Goal: Information Seeking & Learning: Find specific fact

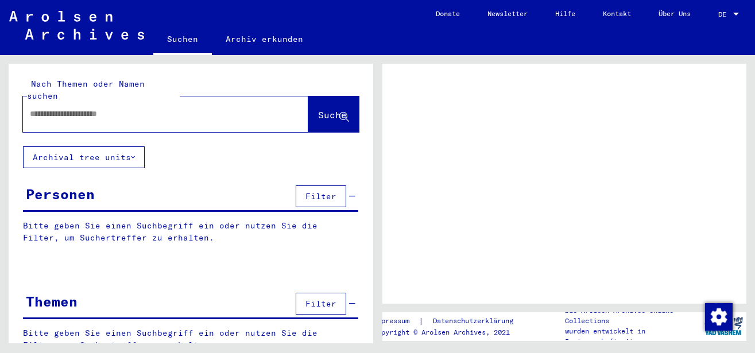
click at [82, 108] on input "text" at bounding box center [155, 114] width 251 height 12
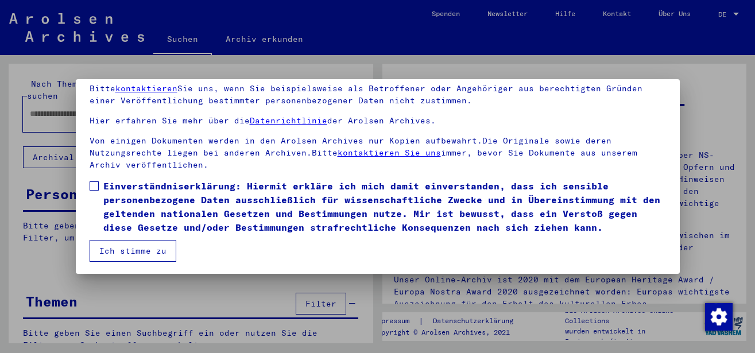
scroll to position [92, 0]
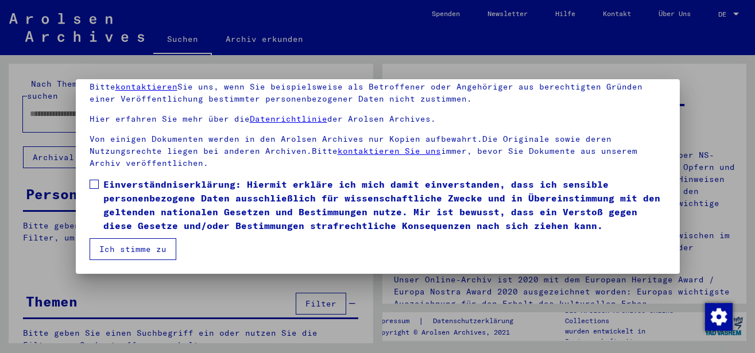
click at [91, 184] on span at bounding box center [94, 184] width 9 height 9
click at [124, 244] on button "Ich stimme zu" at bounding box center [133, 249] width 87 height 22
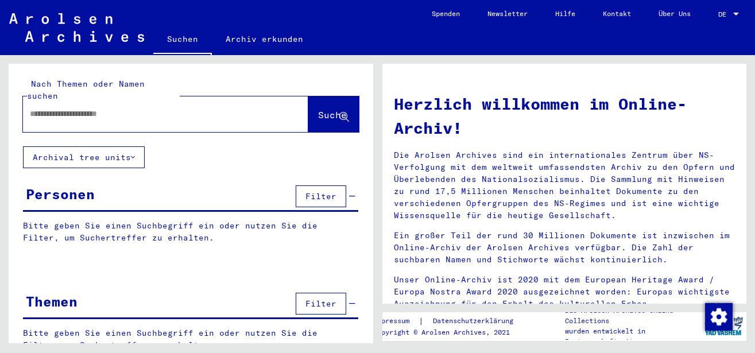
click at [144, 108] on input "text" at bounding box center [152, 114] width 244 height 12
type input "*******"
click at [318, 109] on span "Suche" at bounding box center [332, 114] width 29 height 11
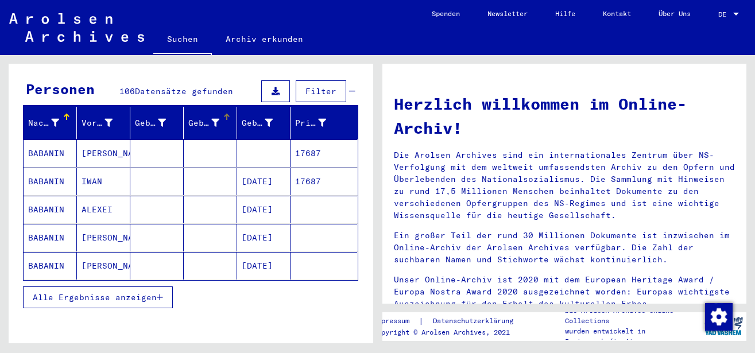
scroll to position [124, 0]
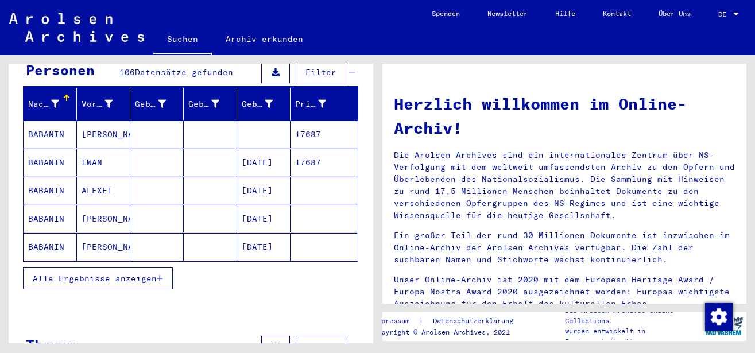
click at [154, 273] on span "Alle Ergebnisse anzeigen" at bounding box center [95, 278] width 124 height 10
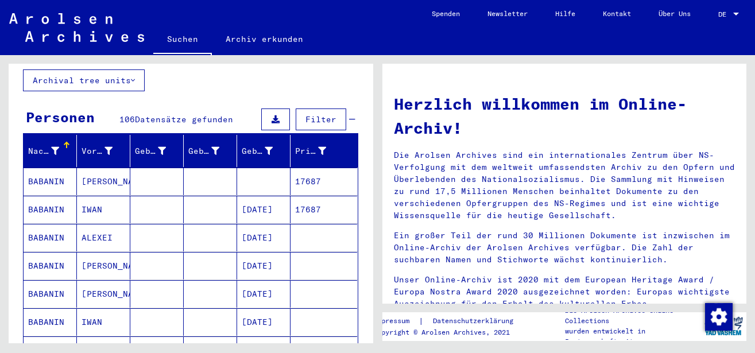
scroll to position [0, 0]
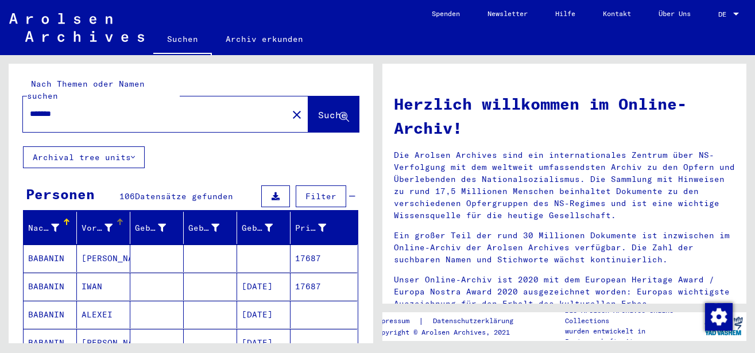
click at [100, 222] on div "Vorname" at bounding box center [97, 228] width 31 height 12
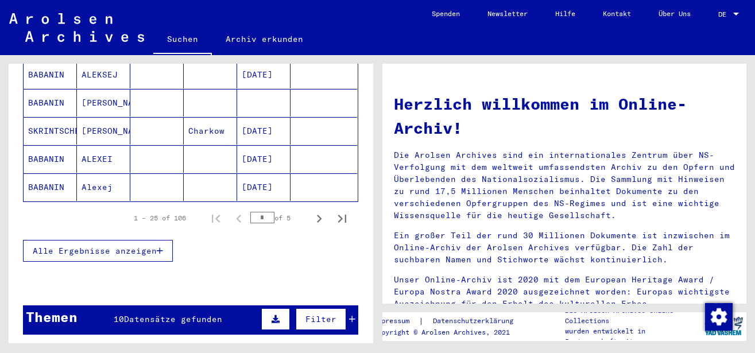
scroll to position [248, 0]
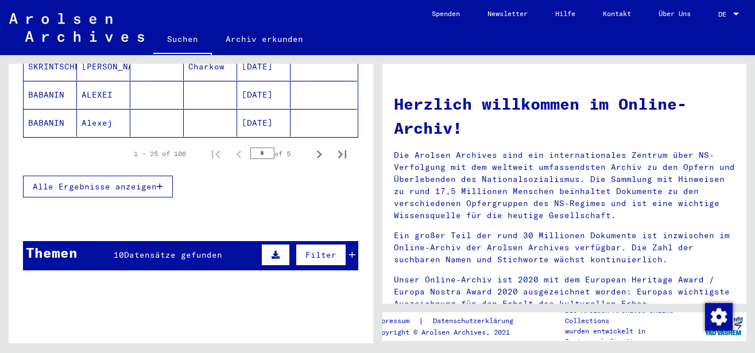
click at [157, 182] on span "Alle Ergebnisse anzeigen" at bounding box center [95, 187] width 124 height 10
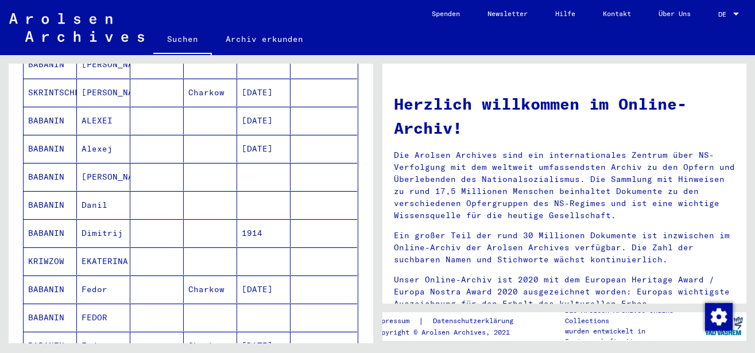
scroll to position [221, 0]
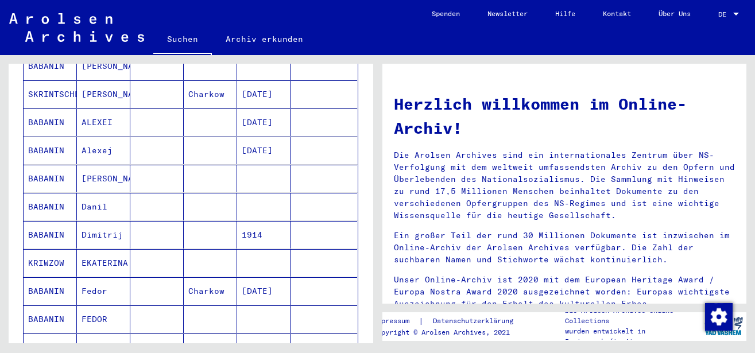
click at [97, 193] on mat-cell "Danil" at bounding box center [103, 207] width 53 height 28
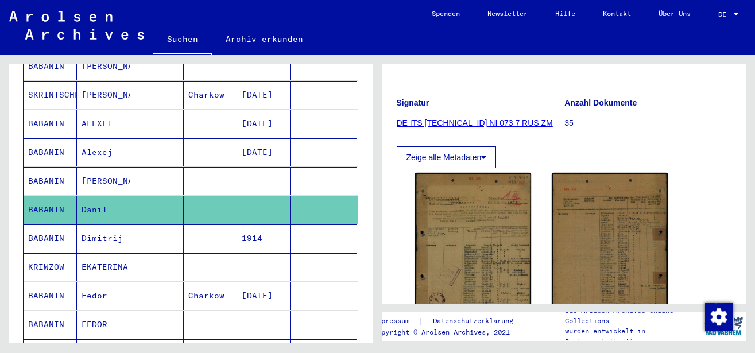
scroll to position [186, 0]
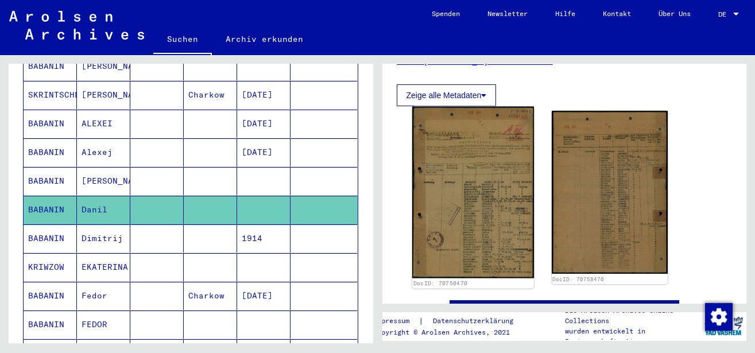
click at [435, 200] on img at bounding box center [473, 193] width 122 height 172
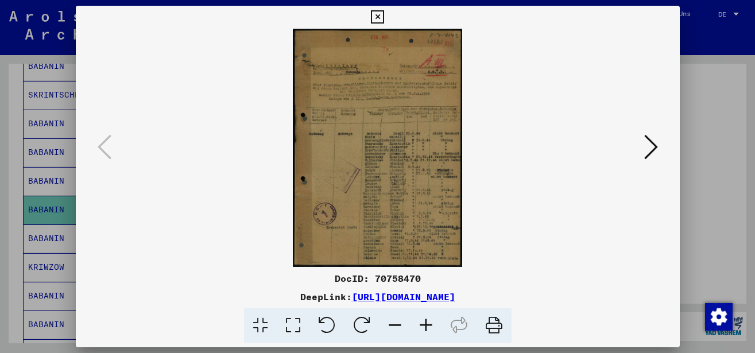
click at [429, 320] on icon at bounding box center [426, 325] width 31 height 35
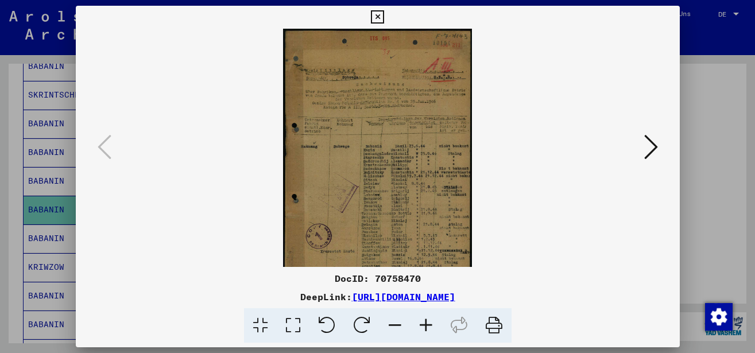
click at [428, 320] on icon at bounding box center [426, 325] width 31 height 35
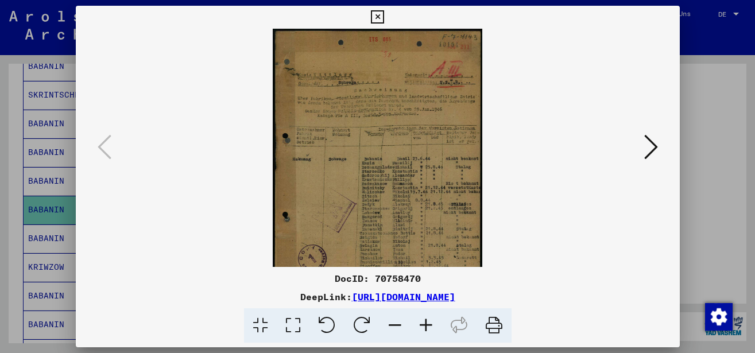
click at [428, 320] on icon at bounding box center [426, 325] width 31 height 35
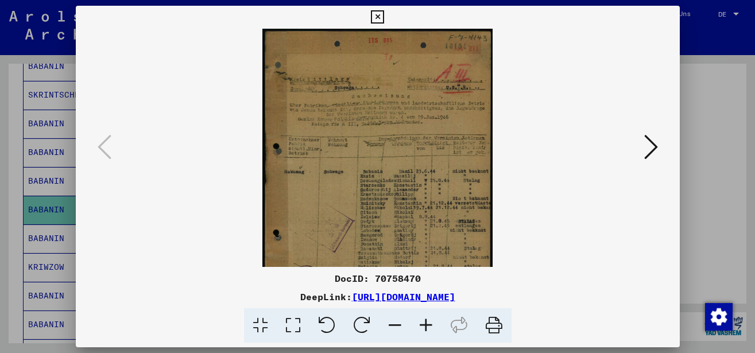
click at [428, 320] on icon at bounding box center [426, 325] width 31 height 35
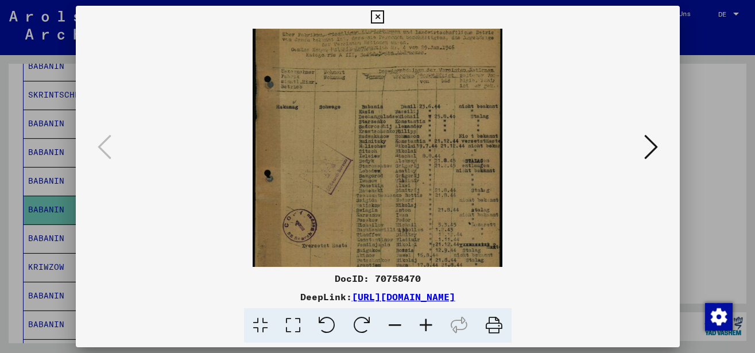
scroll to position [99, 0]
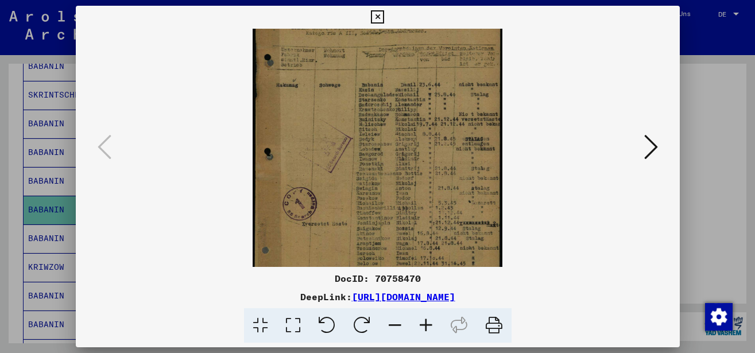
drag, startPoint x: 415, startPoint y: 177, endPoint x: 447, endPoint y: 78, distance: 104.5
click at [447, 78] on img at bounding box center [378, 105] width 250 height 353
click at [384, 15] on icon at bounding box center [377, 17] width 13 height 14
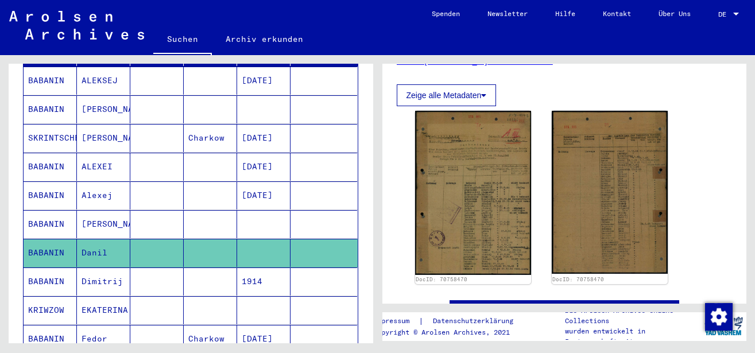
scroll to position [159, 0]
